Goal: Task Accomplishment & Management: Use online tool/utility

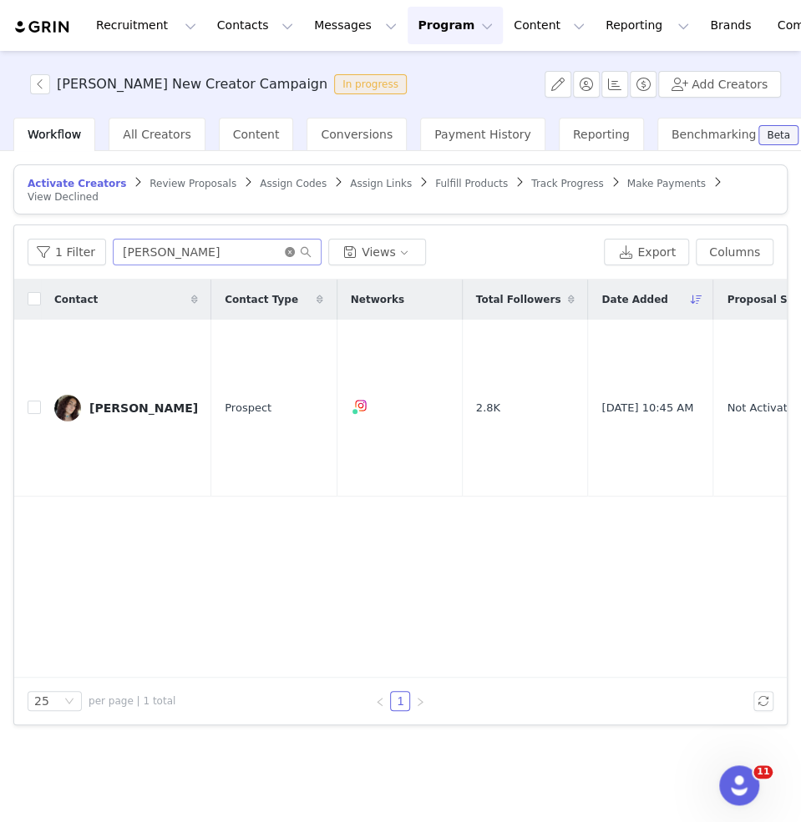
click at [286, 247] on icon "icon: close-circle" at bounding box center [290, 252] width 10 height 10
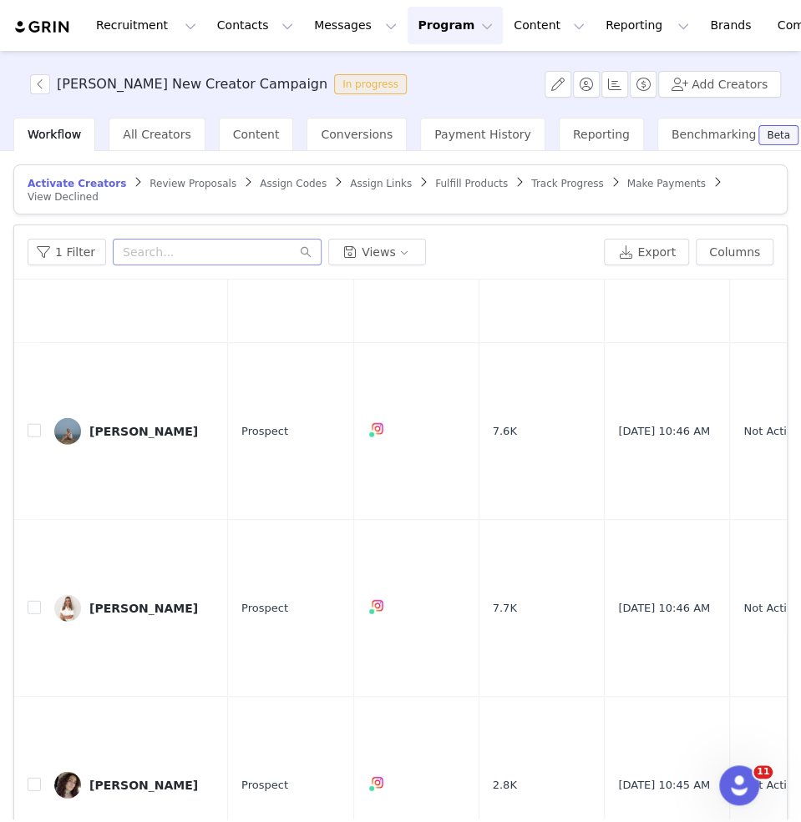
scroll to position [78, 0]
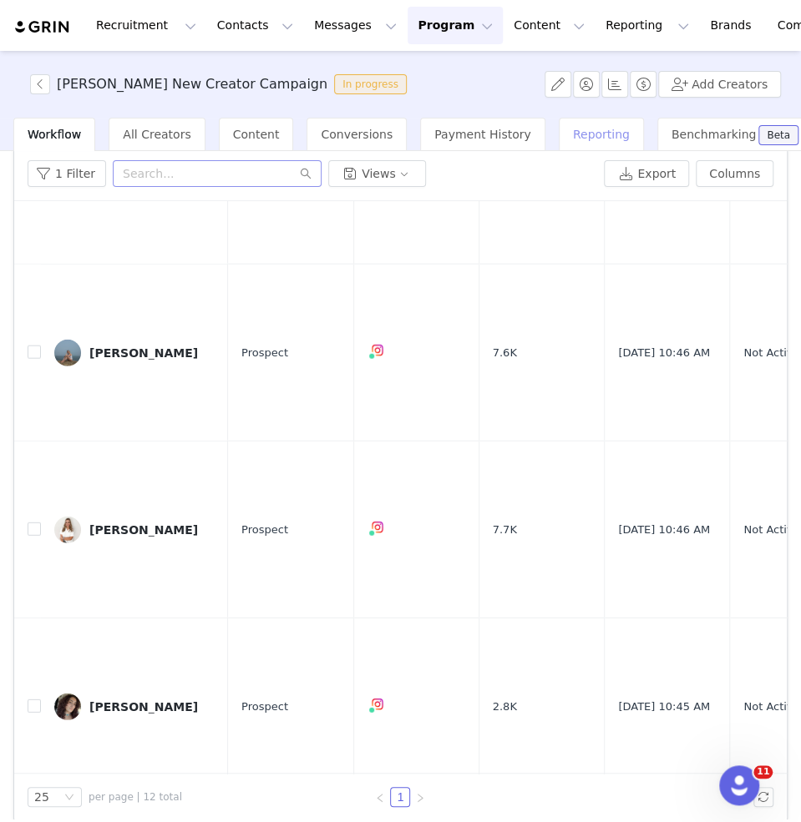
click at [573, 137] on span "Reporting" at bounding box center [601, 134] width 57 height 13
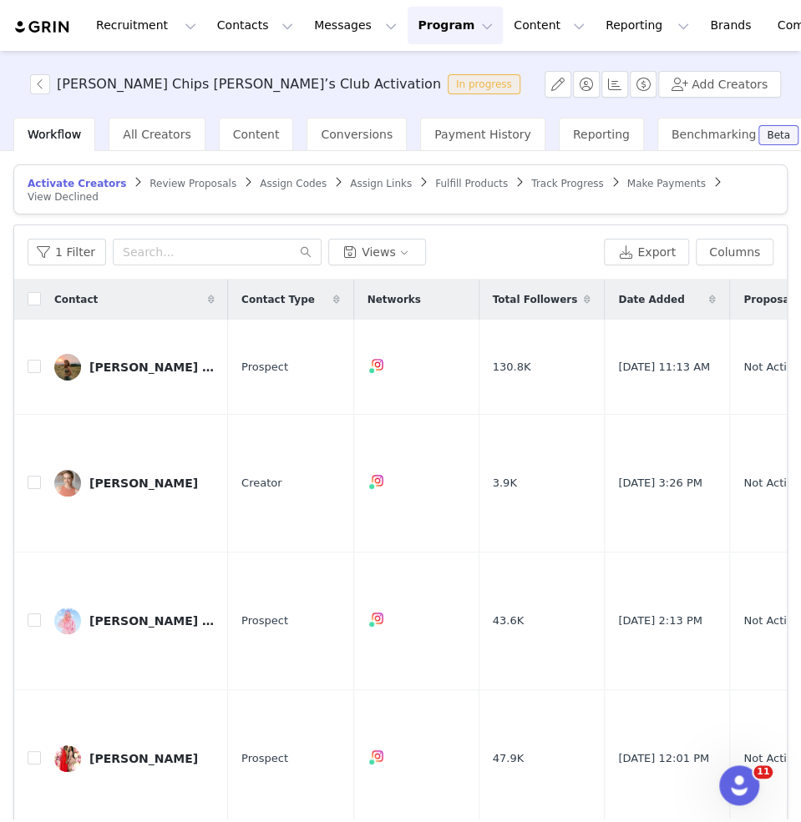
click at [531, 180] on span "Track Progress" at bounding box center [567, 184] width 72 height 12
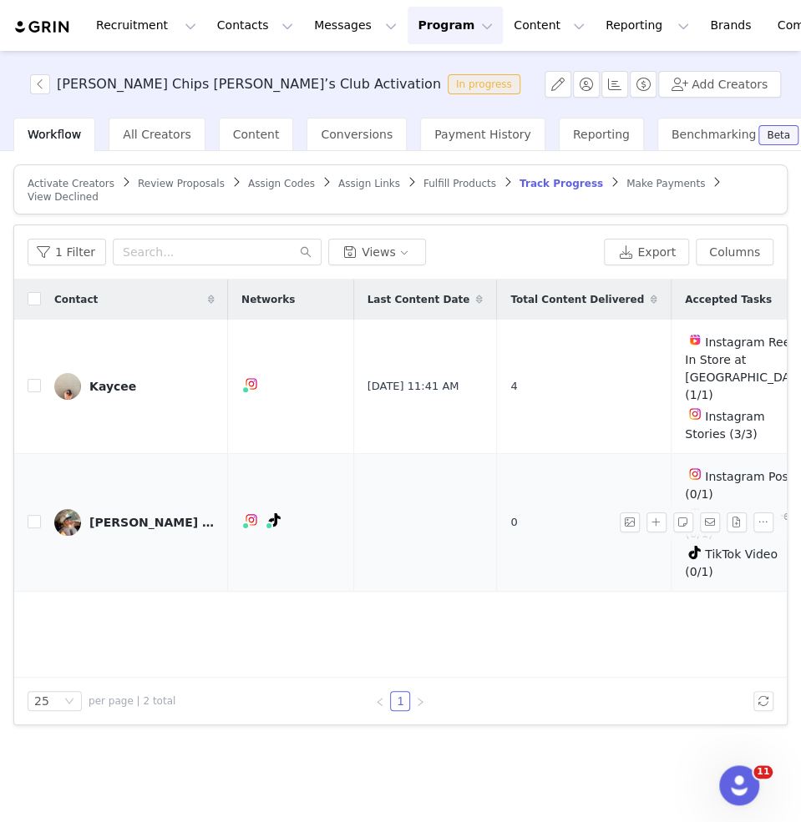
scroll to position [0, 298]
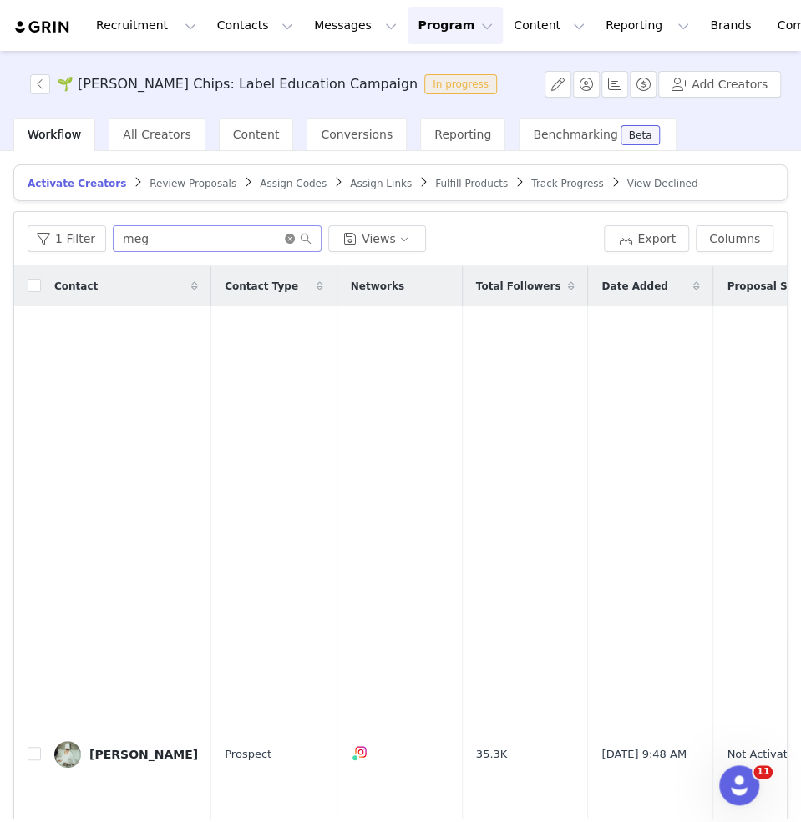
click at [289, 235] on icon "icon: close-circle" at bounding box center [290, 239] width 10 height 10
click at [531, 180] on span "Track Progress" at bounding box center [567, 184] width 72 height 12
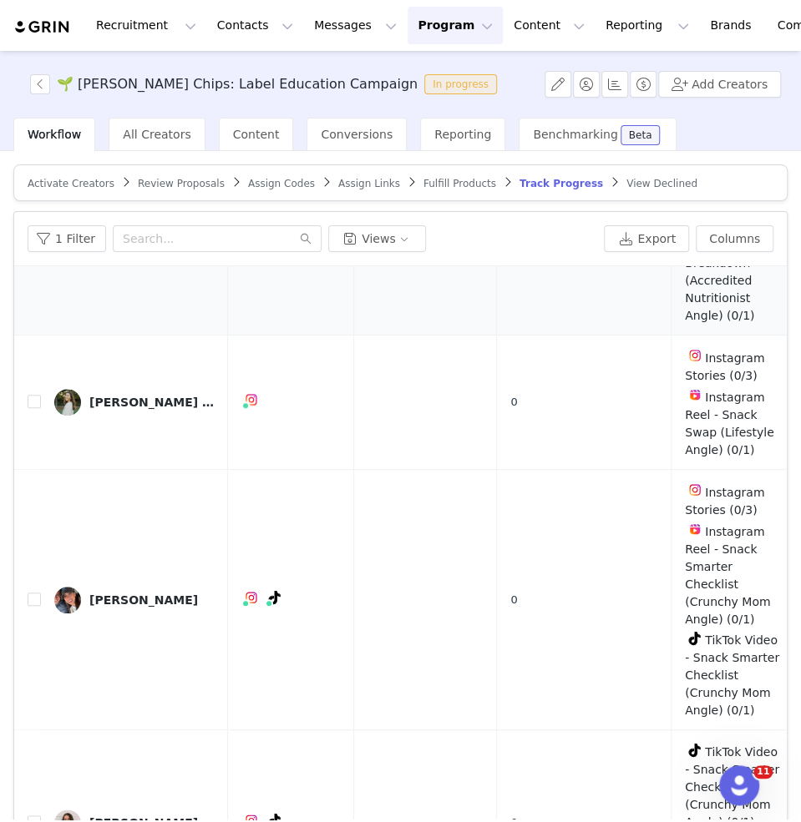
scroll to position [78, 0]
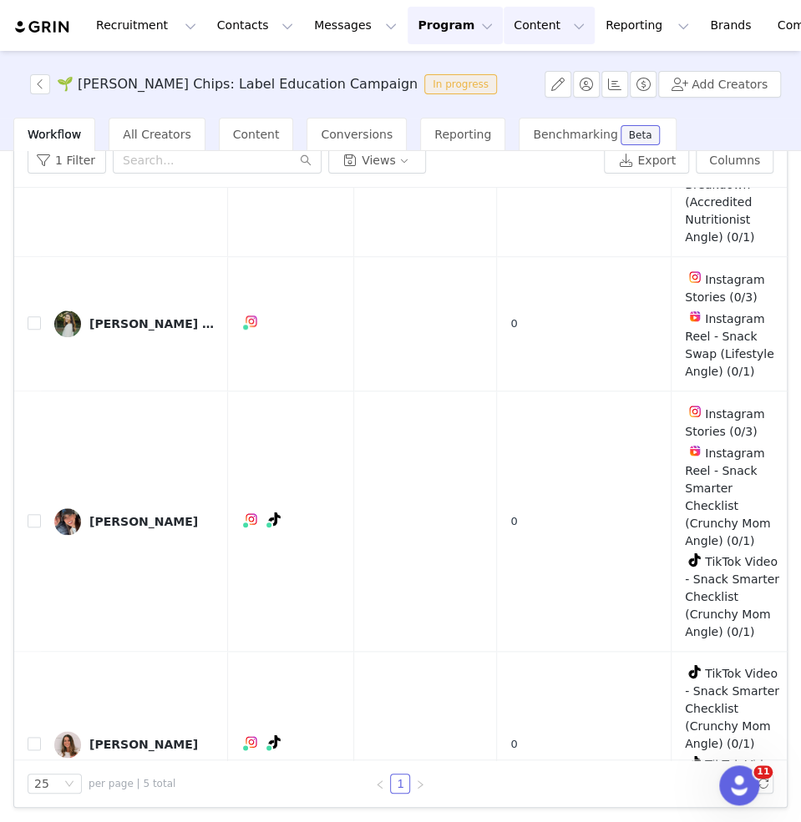
click at [503, 33] on button "Content Content" at bounding box center [548, 26] width 91 height 38
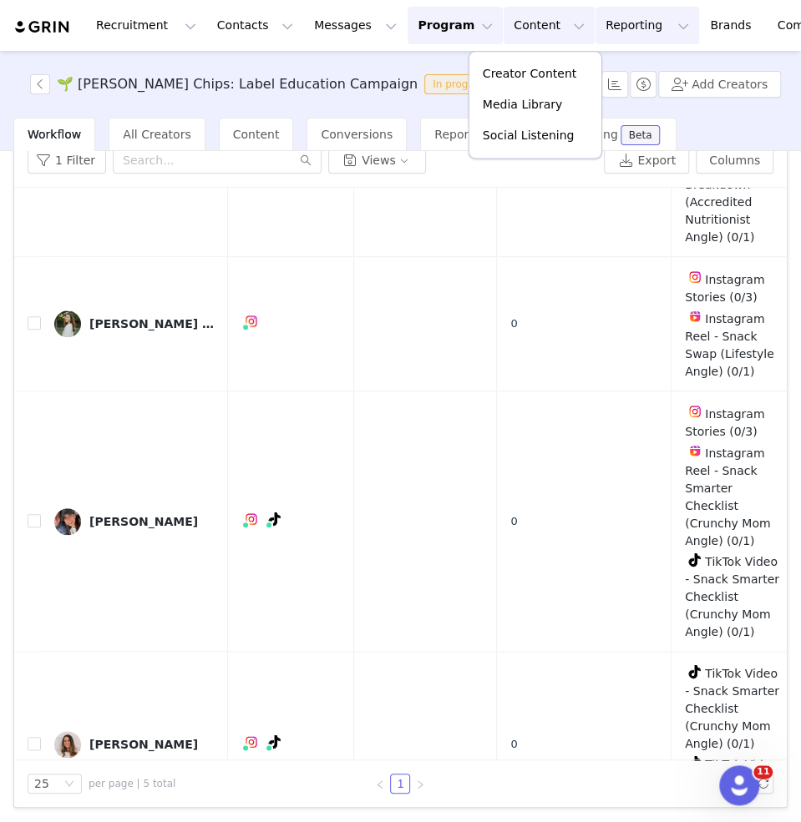
click at [604, 33] on button "Reporting Reporting" at bounding box center [647, 26] width 104 height 38
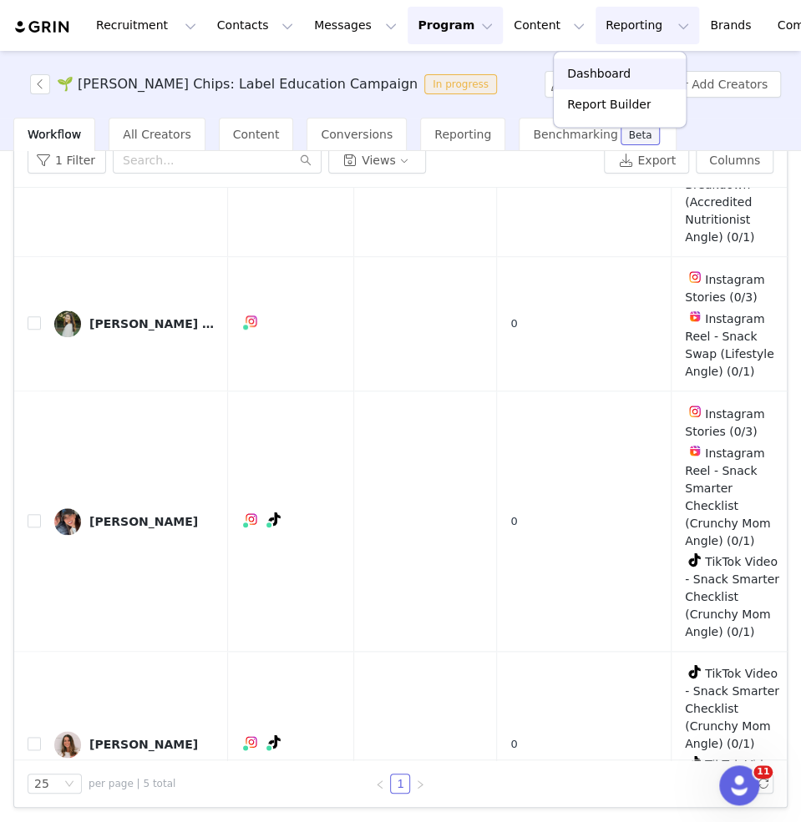
click at [614, 68] on p "Dashboard" at bounding box center [598, 74] width 63 height 18
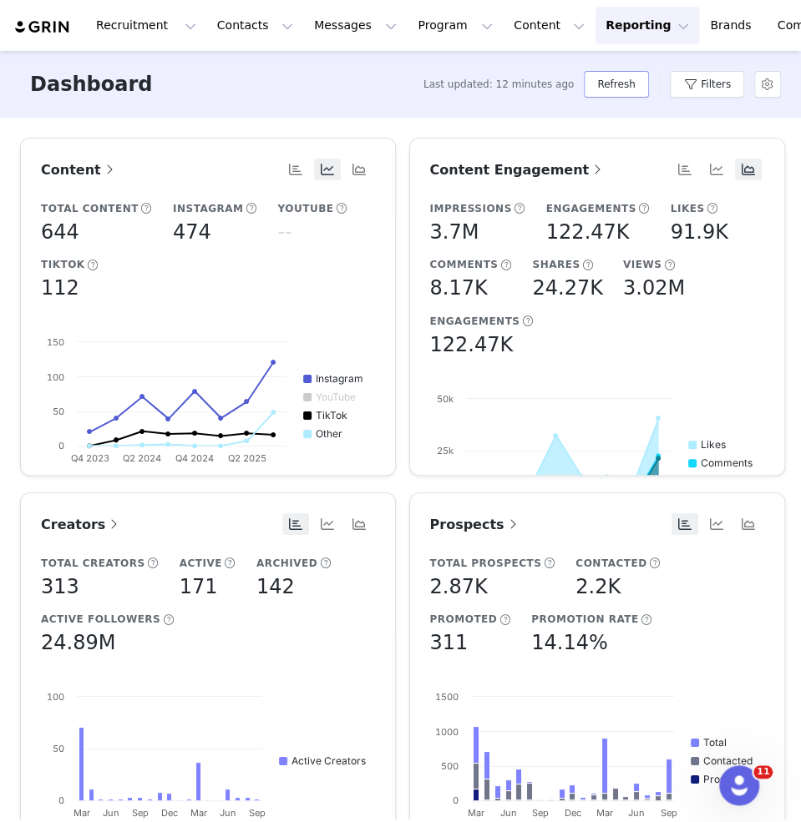
click at [615, 87] on button "Refresh" at bounding box center [616, 84] width 64 height 27
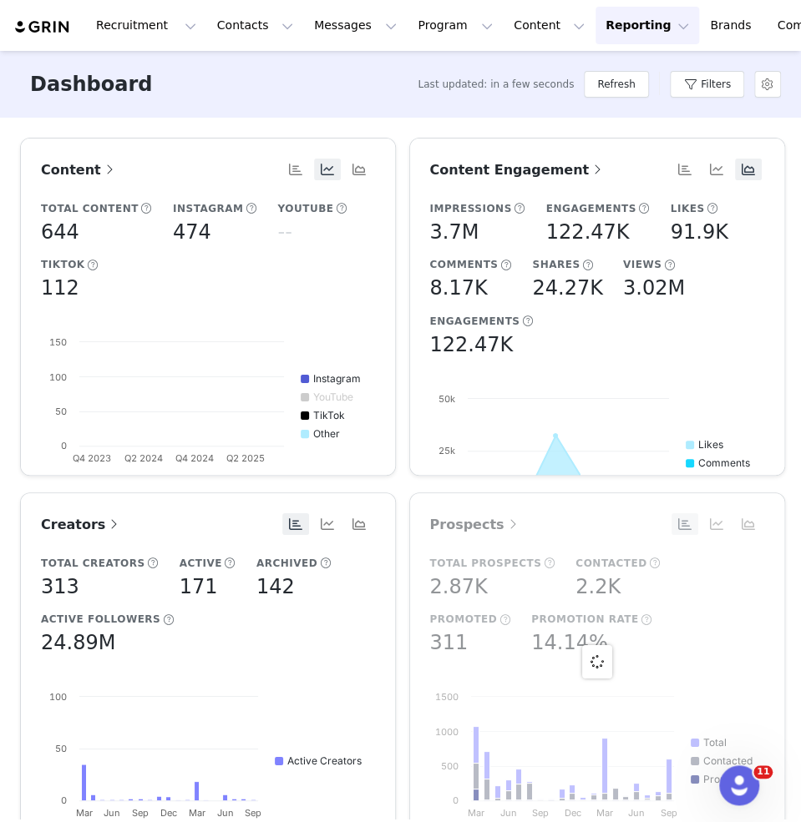
click at [521, 172] on span "Content Engagement" at bounding box center [518, 170] width 176 height 16
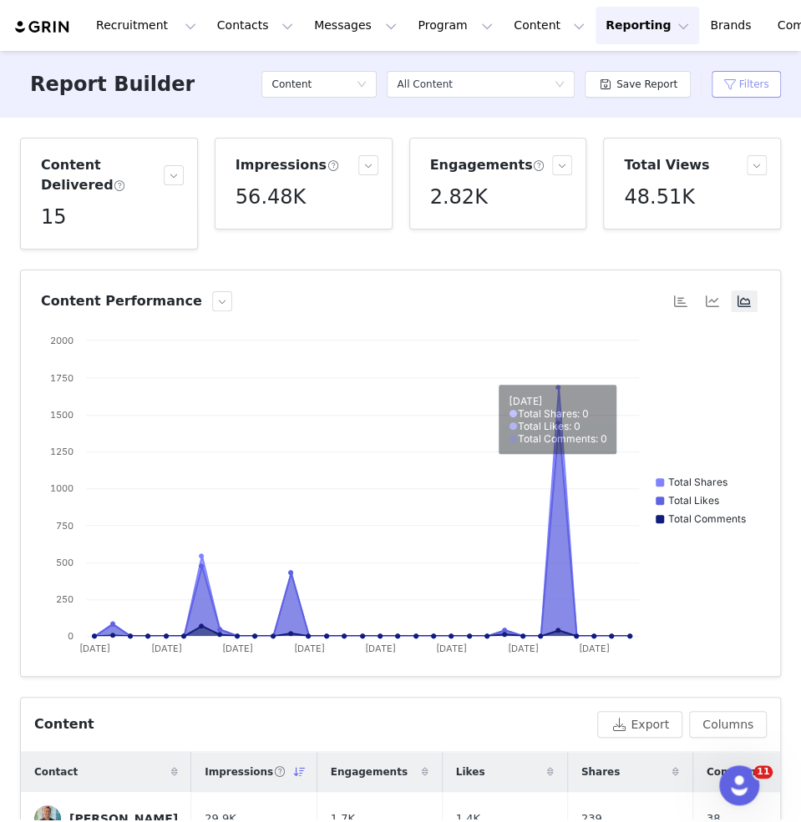
click at [750, 90] on button "Filters" at bounding box center [745, 84] width 69 height 27
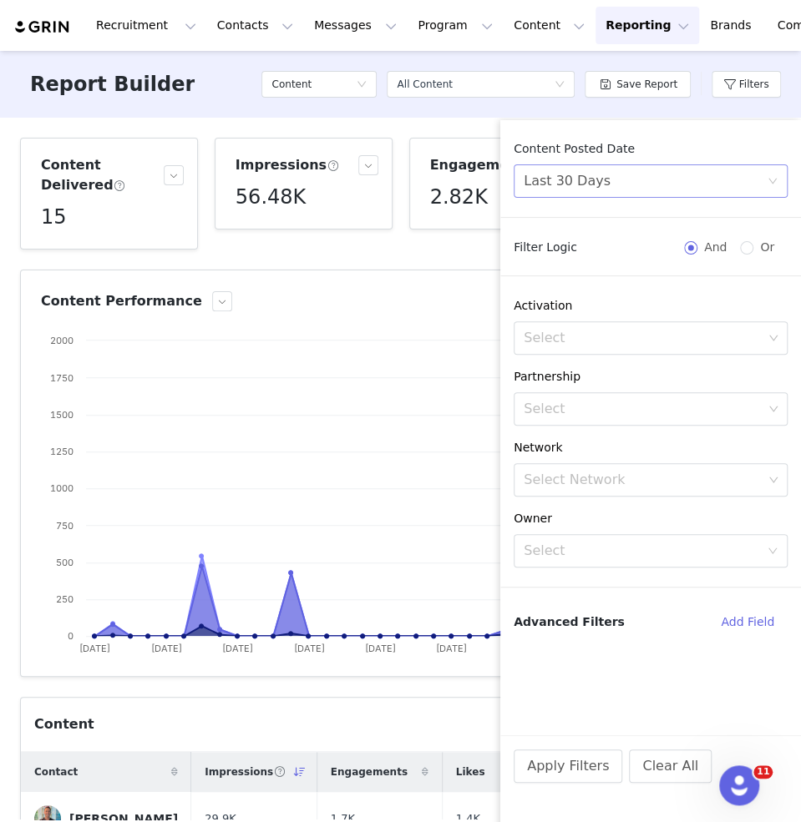
click at [654, 174] on div "Last 30 Days" at bounding box center [644, 181] width 243 height 32
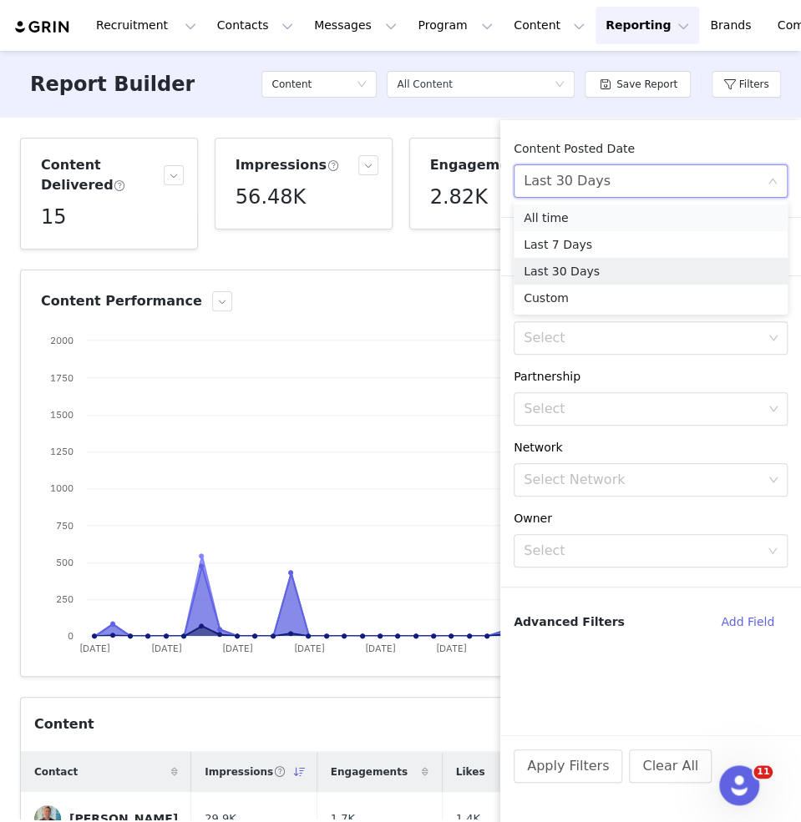
click at [595, 215] on li "All time" at bounding box center [650, 218] width 274 height 27
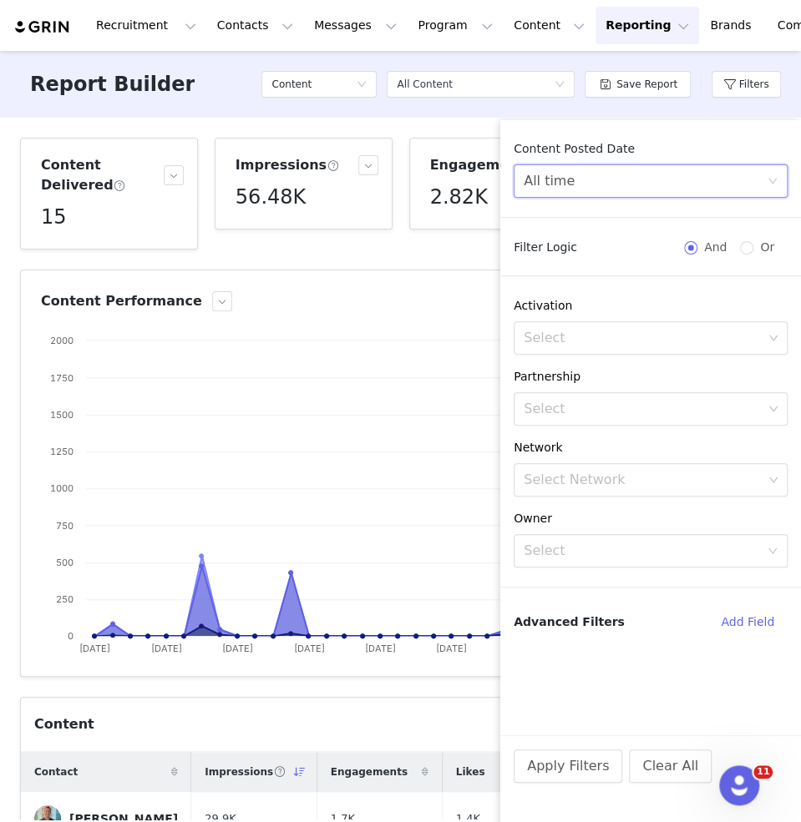
click at [599, 184] on div "All time" at bounding box center [644, 181] width 243 height 32
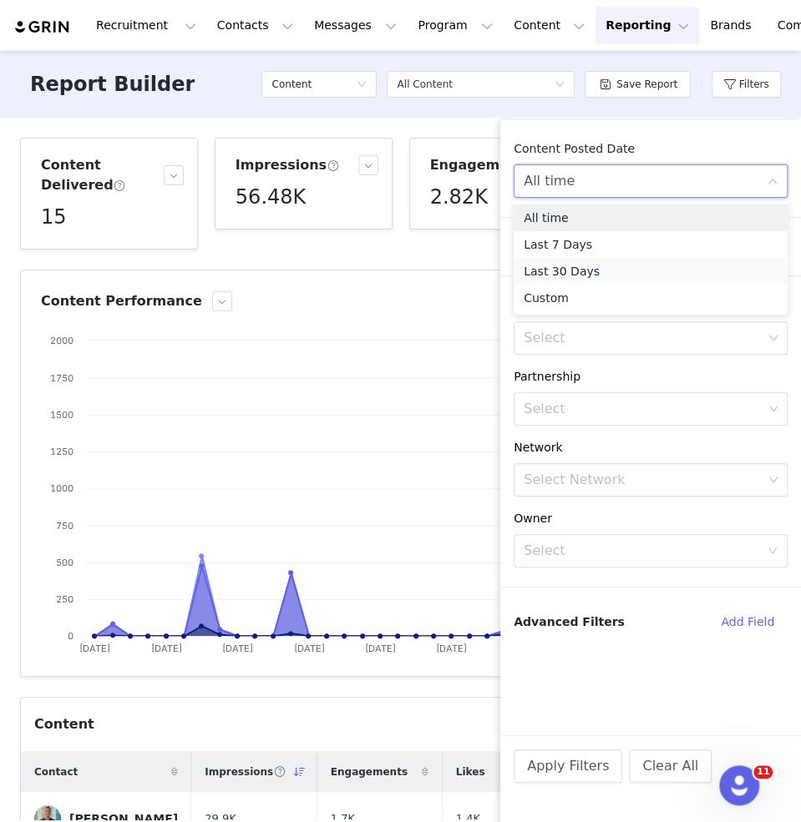
click at [599, 268] on li "Last 30 Days" at bounding box center [650, 271] width 274 height 27
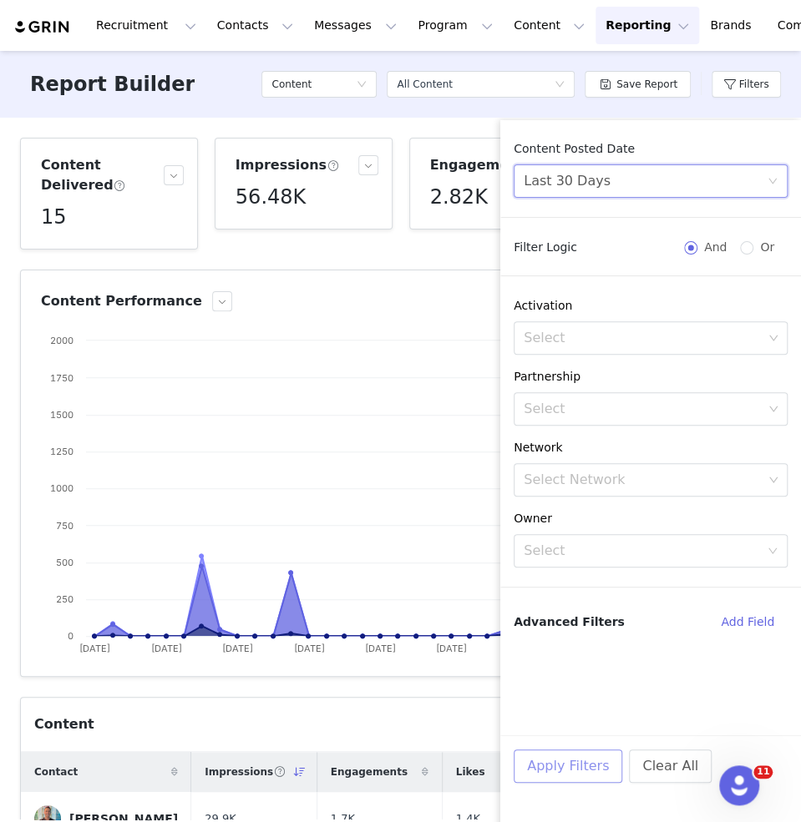
click at [560, 766] on button "Apply Filters" at bounding box center [567, 766] width 109 height 33
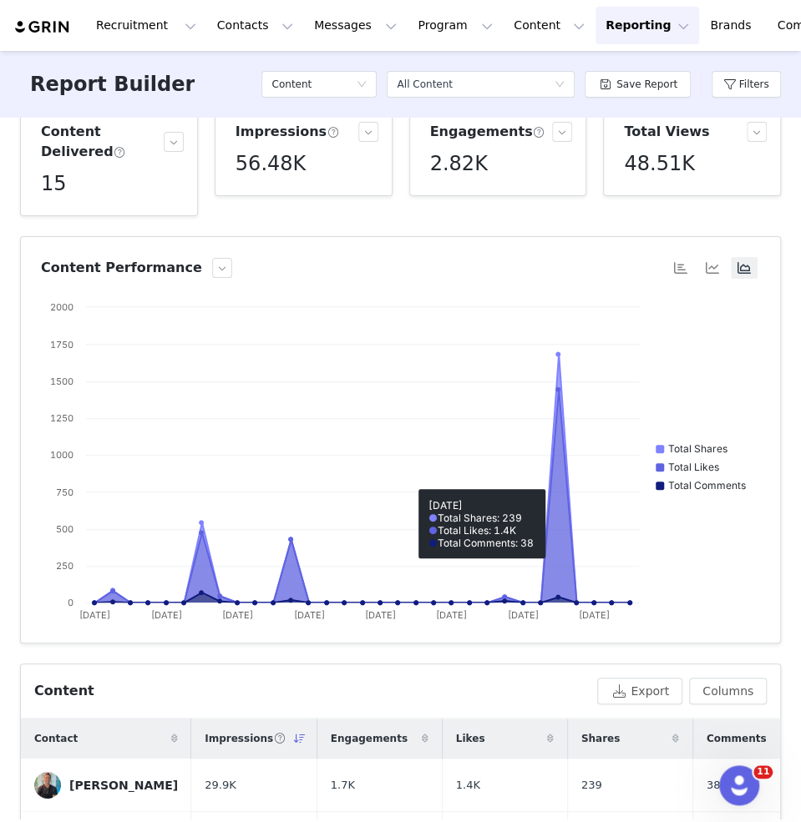
scroll to position [34, 0]
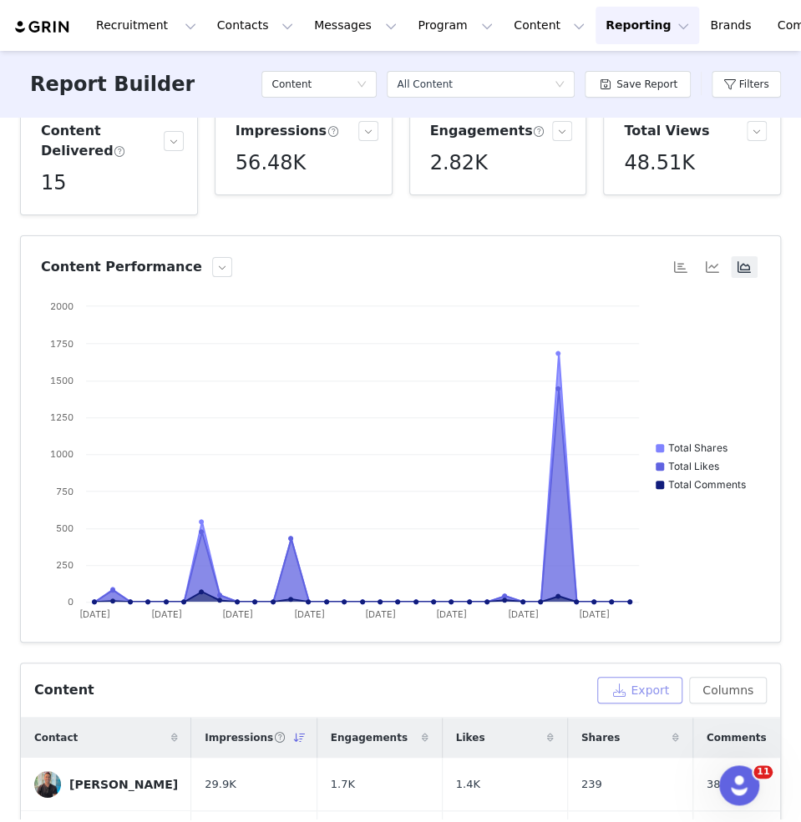
click at [635, 680] on button "Export" at bounding box center [639, 690] width 85 height 27
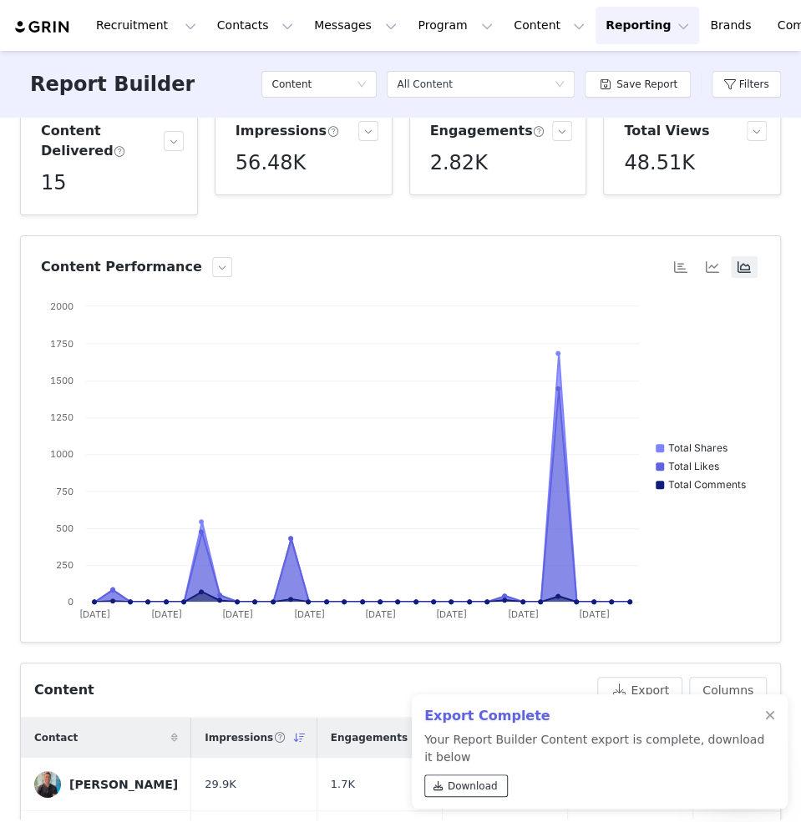
click at [453, 782] on span "Download" at bounding box center [473, 786] width 50 height 15
